Goal: Navigation & Orientation: Go to known website

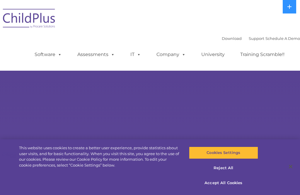
select select "MEDIUM"
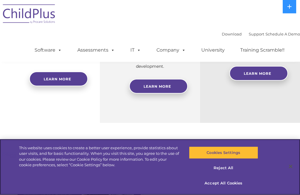
scroll to position [350, 0]
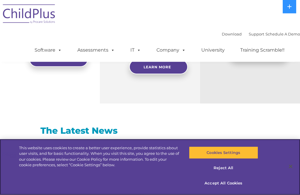
select select "MEDIUM"
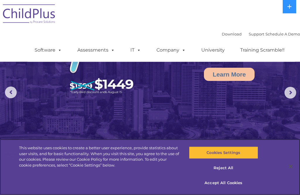
scroll to position [0, 0]
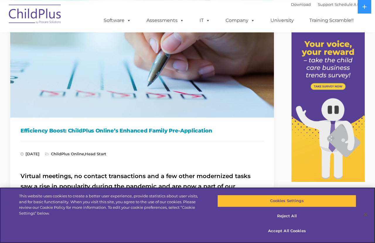
scroll to position [71, 0]
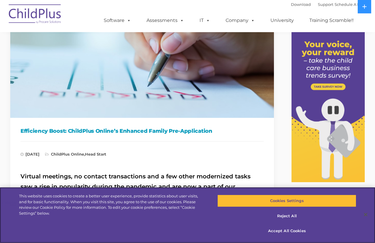
click at [300, 195] on button "Cookies Settings" at bounding box center [286, 201] width 139 height 12
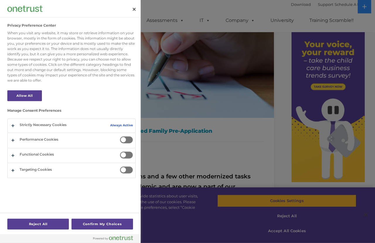
click at [241, 122] on div at bounding box center [187, 121] width 375 height 243
click at [266, 62] on div at bounding box center [187, 121] width 375 height 243
click at [131, 8] on button "Close" at bounding box center [134, 9] width 13 height 13
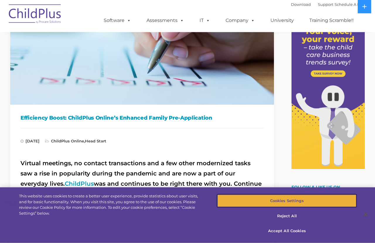
scroll to position [0, 0]
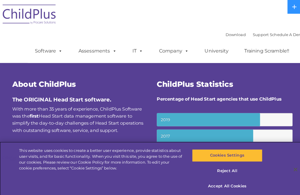
scroll to position [163, 0]
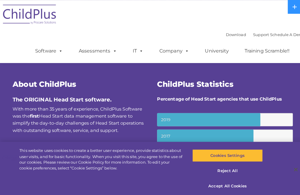
click at [214, 150] on small "2016" at bounding box center [220, 150] width 133 height 13
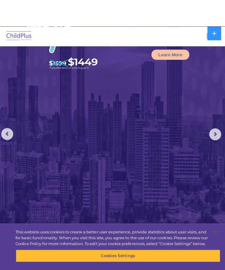
scroll to position [0, 0]
